Goal: Use online tool/utility: Utilize a website feature to perform a specific function

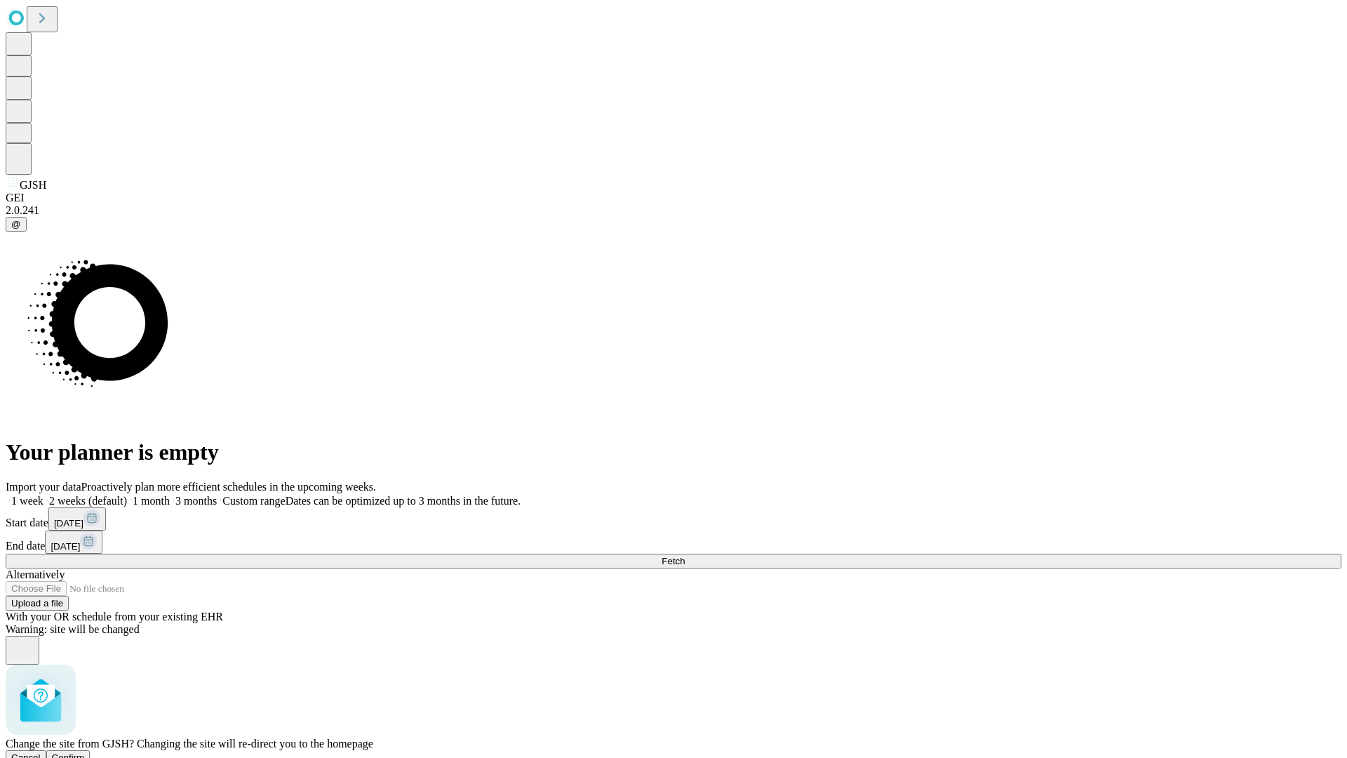
click at [85, 752] on span "Confirm" at bounding box center [68, 757] width 33 height 11
click at [44, 495] on label "1 week" at bounding box center [25, 501] width 38 height 12
click at [685, 556] on span "Fetch" at bounding box center [673, 561] width 23 height 11
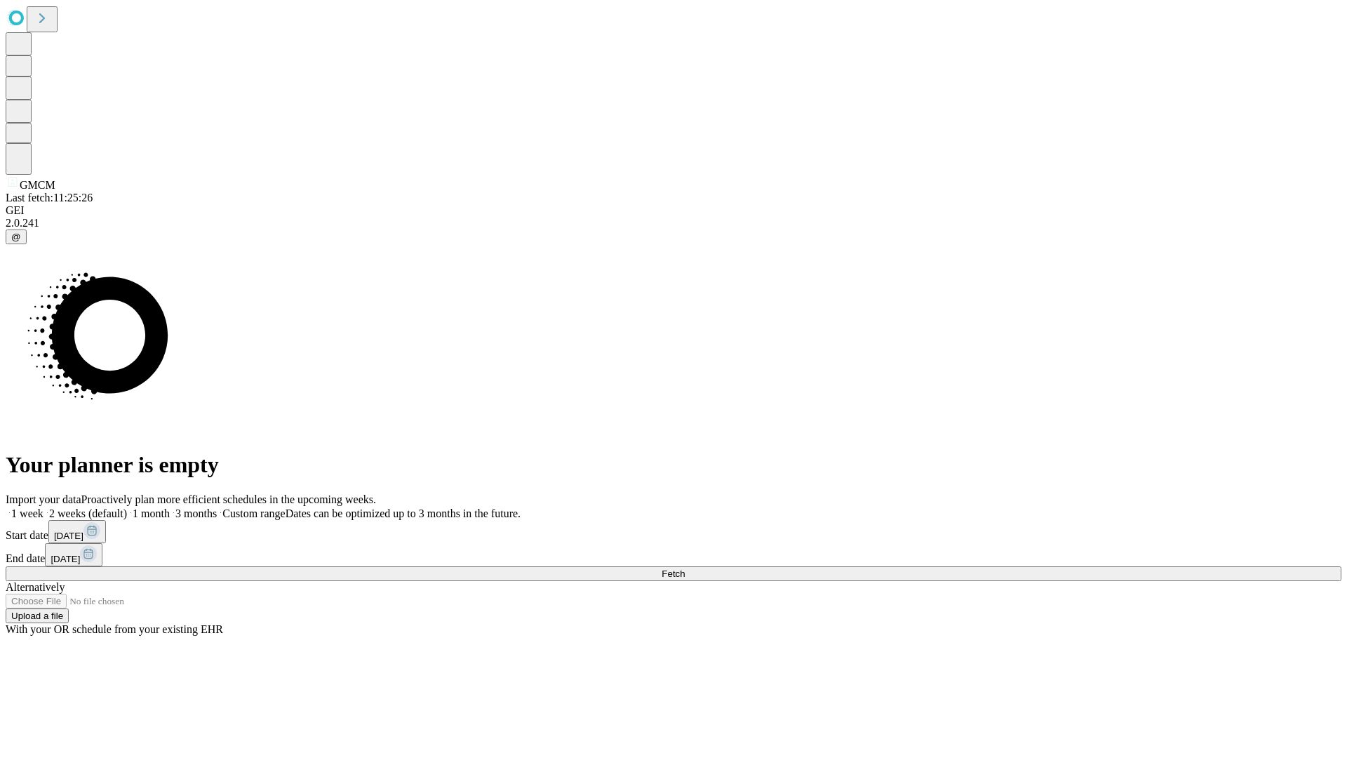
click at [44, 507] on label "1 week" at bounding box center [25, 513] width 38 height 12
click at [685, 568] on span "Fetch" at bounding box center [673, 573] width 23 height 11
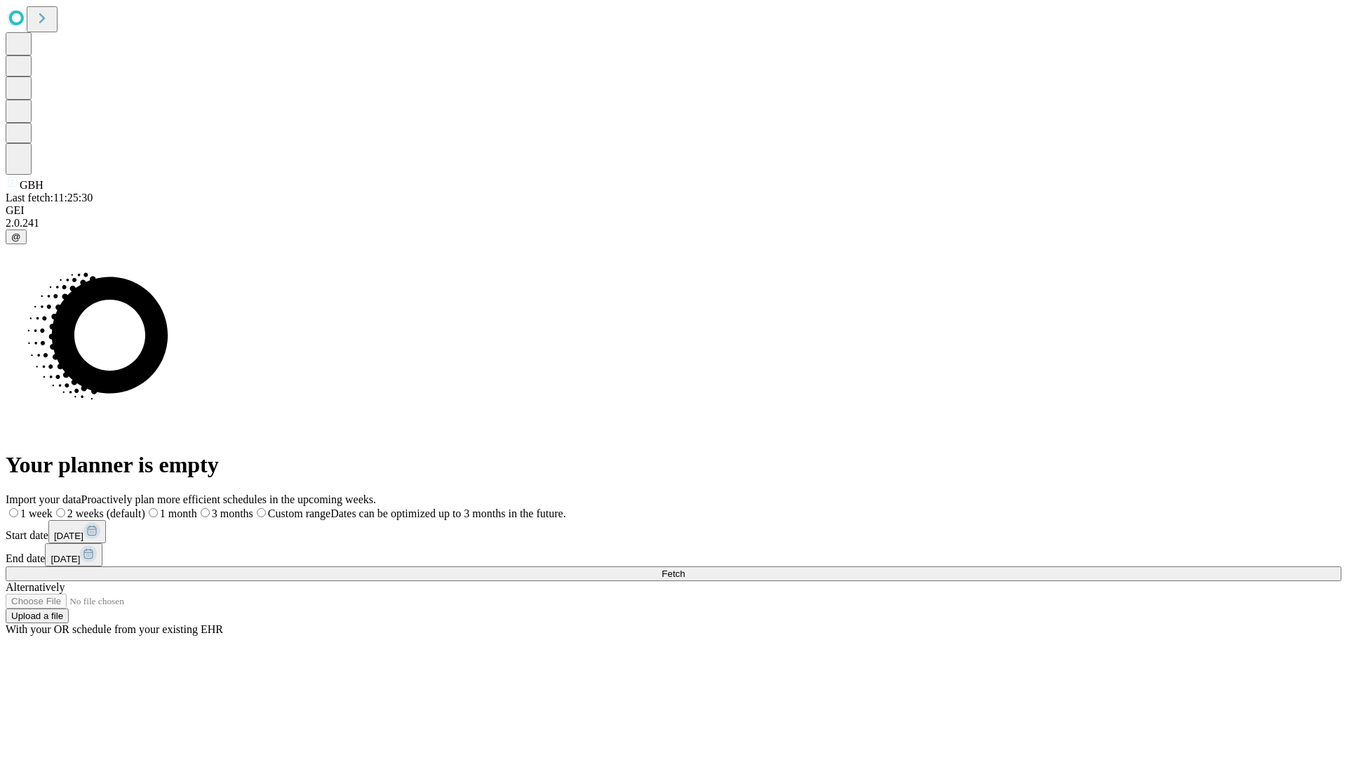
click at [53, 507] on label "1 week" at bounding box center [29, 513] width 47 height 12
click at [685, 568] on span "Fetch" at bounding box center [673, 573] width 23 height 11
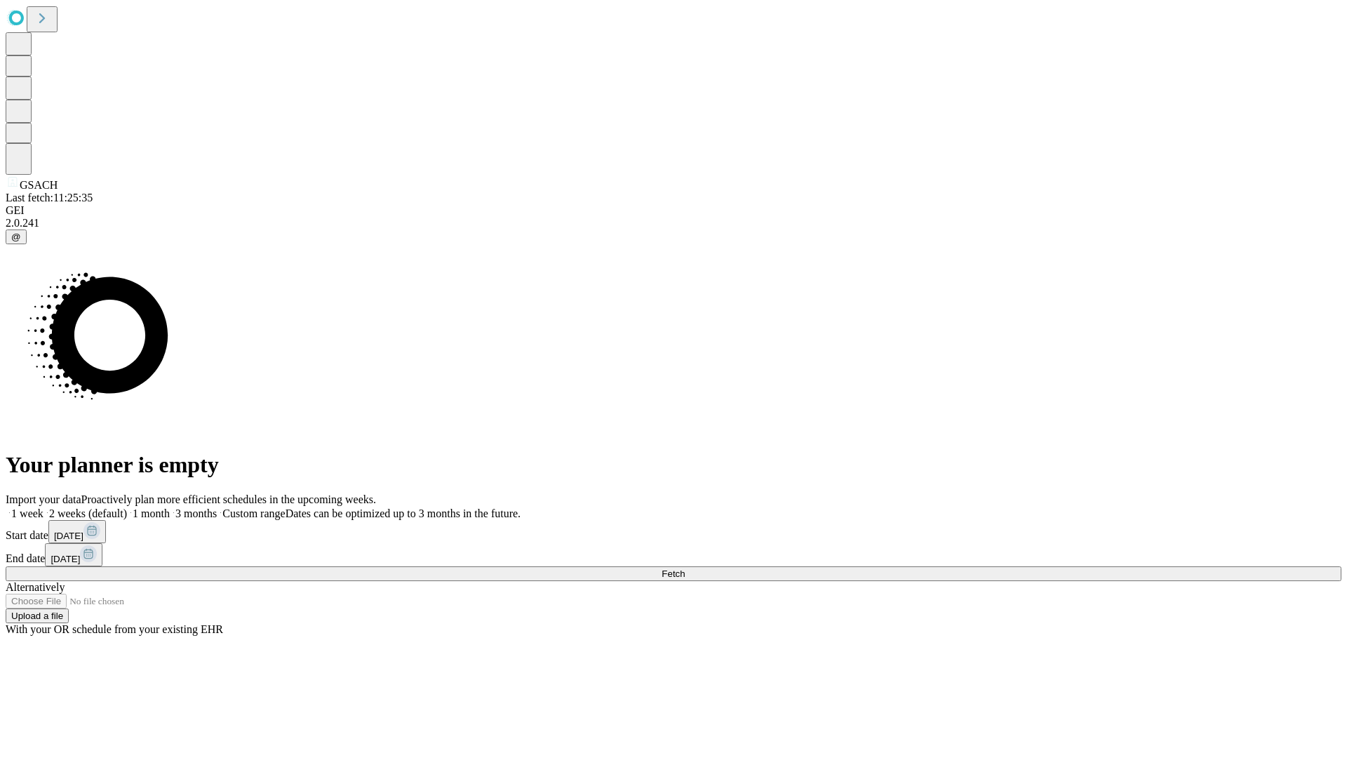
click at [685, 568] on span "Fetch" at bounding box center [673, 573] width 23 height 11
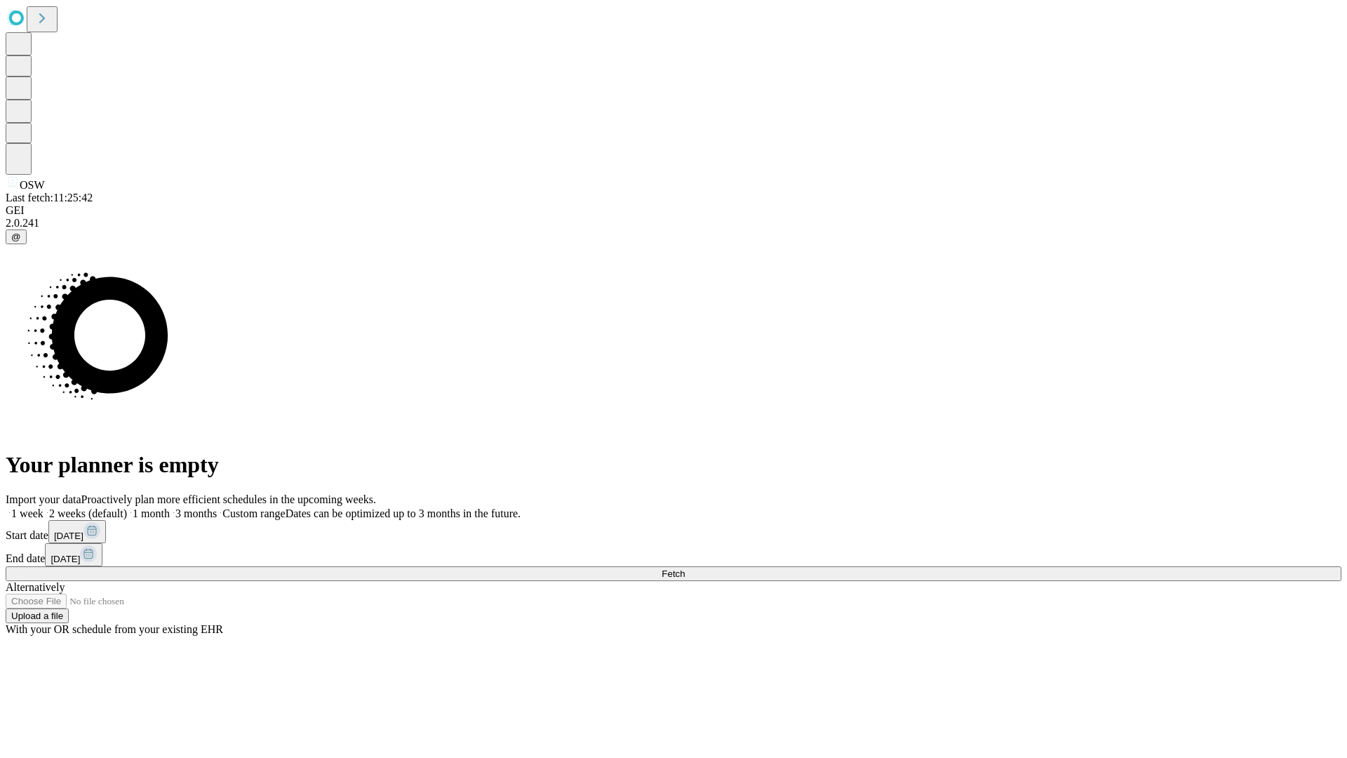
click at [44, 507] on label "1 week" at bounding box center [25, 513] width 38 height 12
click at [685, 568] on span "Fetch" at bounding box center [673, 573] width 23 height 11
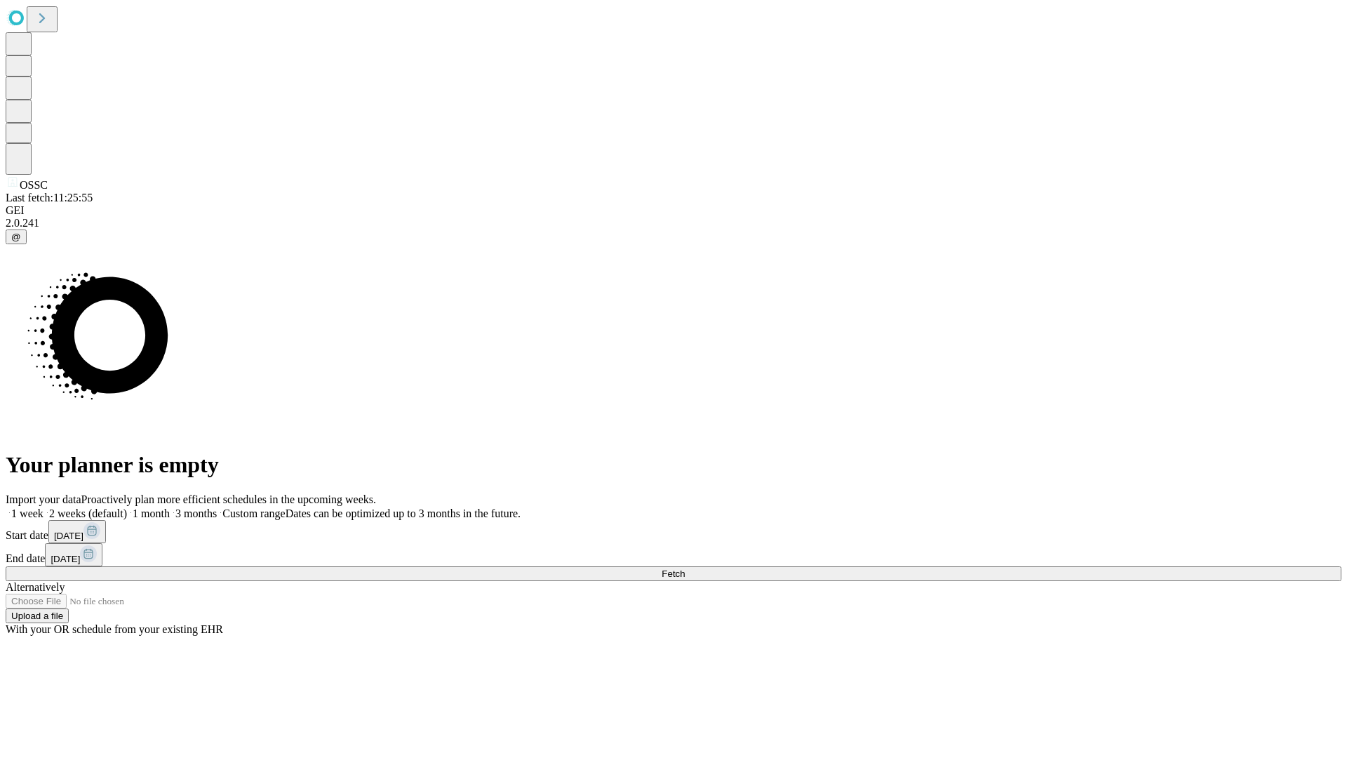
click at [44, 507] on label "1 week" at bounding box center [25, 513] width 38 height 12
click at [685, 568] on span "Fetch" at bounding box center [673, 573] width 23 height 11
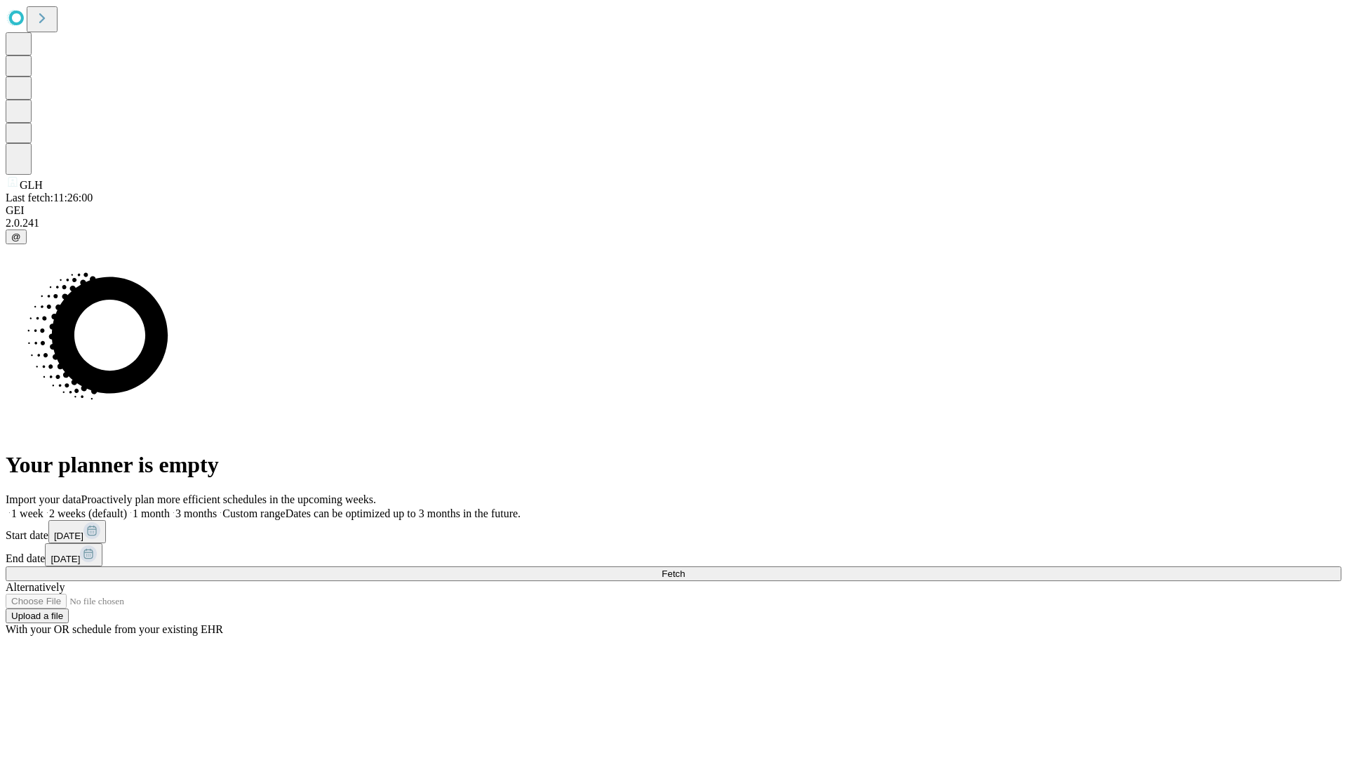
click at [685, 568] on span "Fetch" at bounding box center [673, 573] width 23 height 11
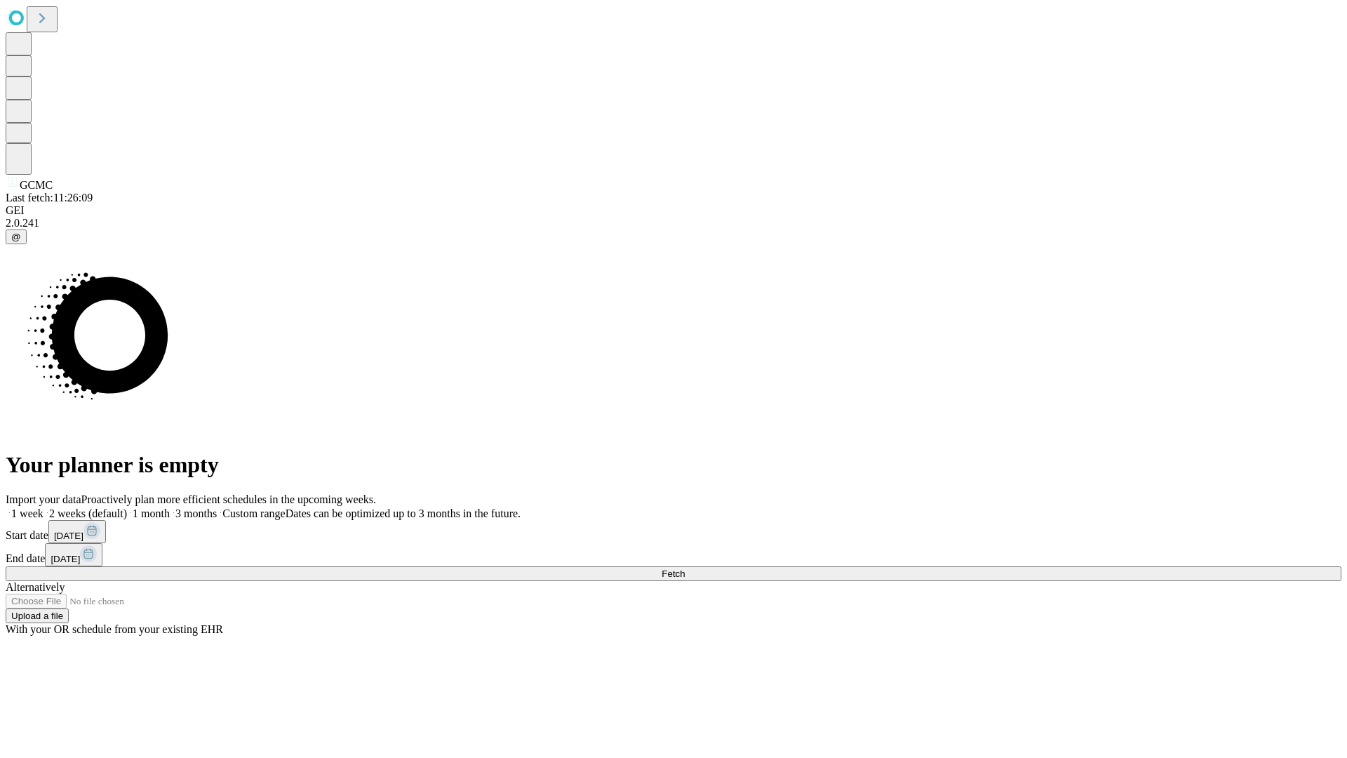
click at [44, 507] on label "1 week" at bounding box center [25, 513] width 38 height 12
click at [685, 568] on span "Fetch" at bounding box center [673, 573] width 23 height 11
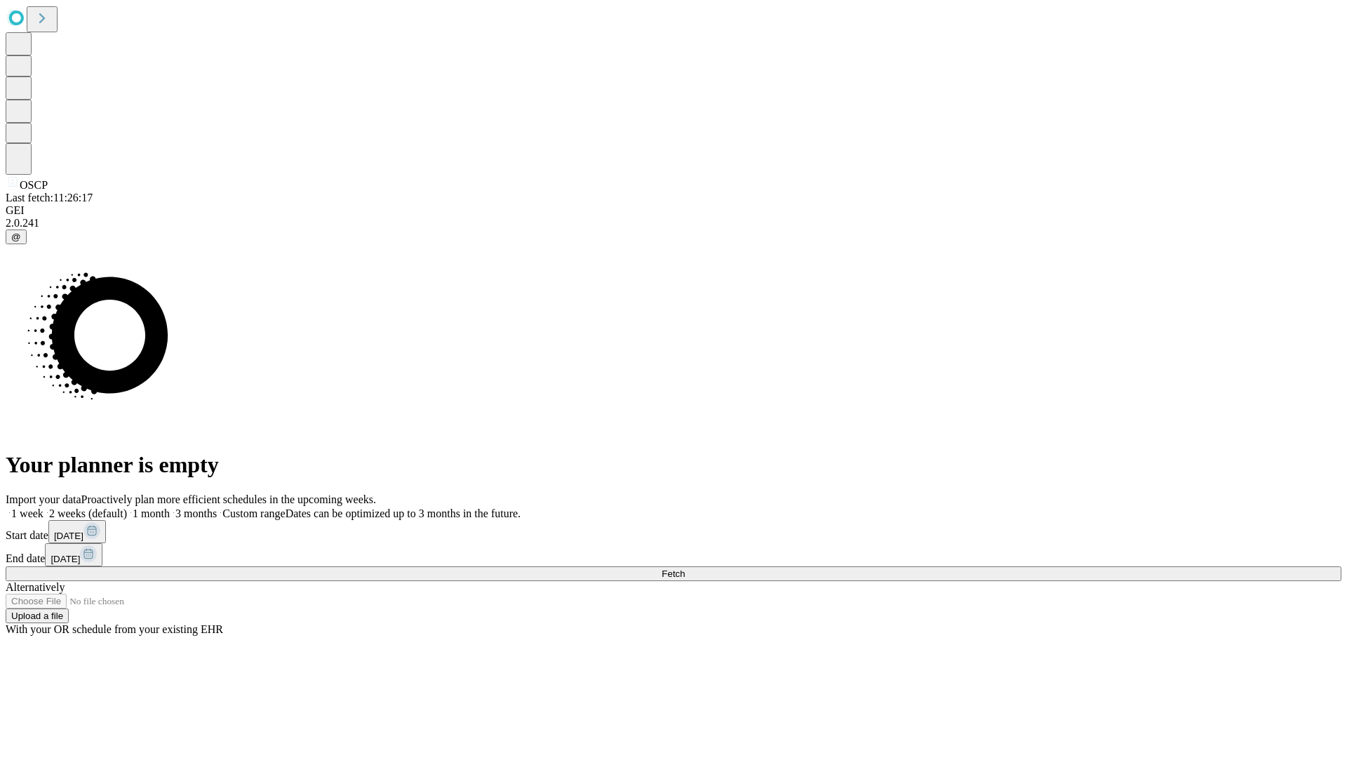
click at [44, 507] on label "1 week" at bounding box center [25, 513] width 38 height 12
click at [685, 568] on span "Fetch" at bounding box center [673, 573] width 23 height 11
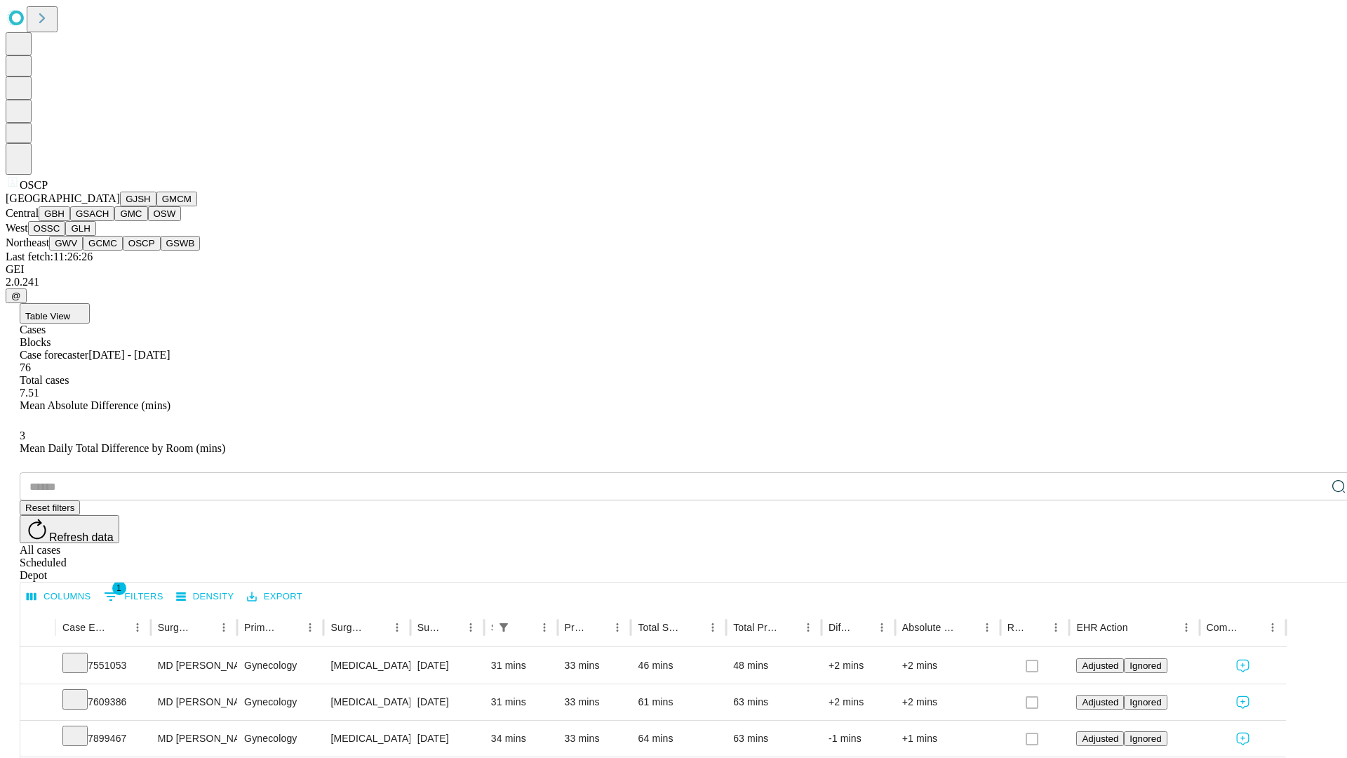
click at [161, 251] on button "GSWB" at bounding box center [181, 243] width 40 height 15
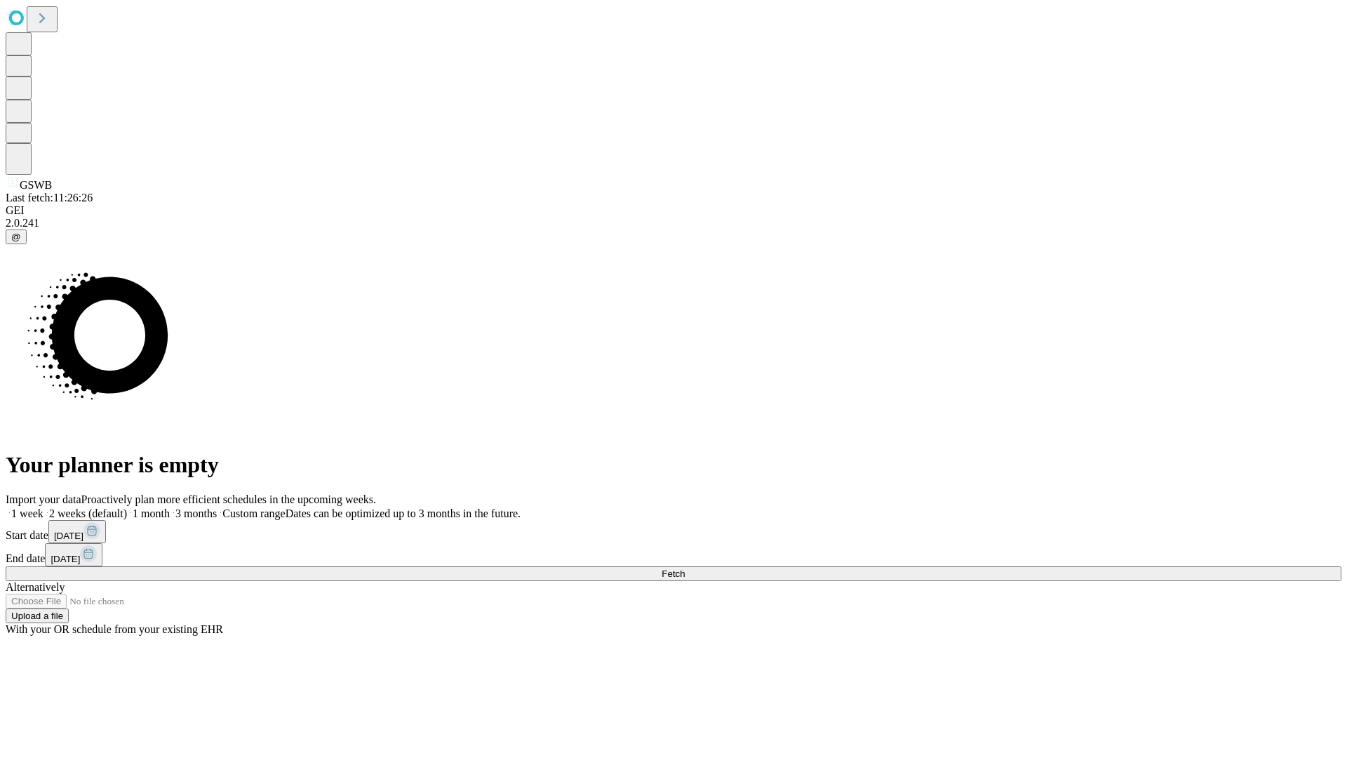
click at [44, 507] on label "1 week" at bounding box center [25, 513] width 38 height 12
click at [685, 568] on span "Fetch" at bounding box center [673, 573] width 23 height 11
